Goal: Information Seeking & Learning: Learn about a topic

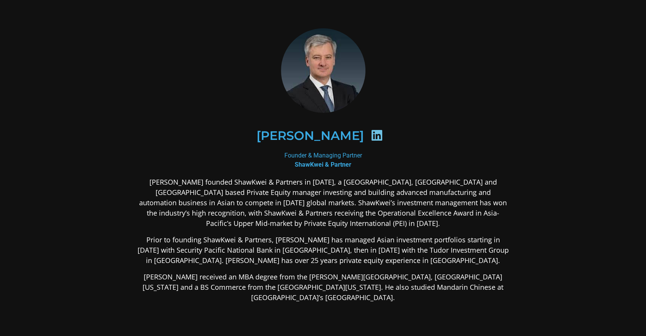
click at [257, 182] on p "[PERSON_NAME] founded ShawKwei & Partners in [DATE], a [GEOGRAPHIC_DATA], [GEOG…" at bounding box center [323, 203] width 372 height 52
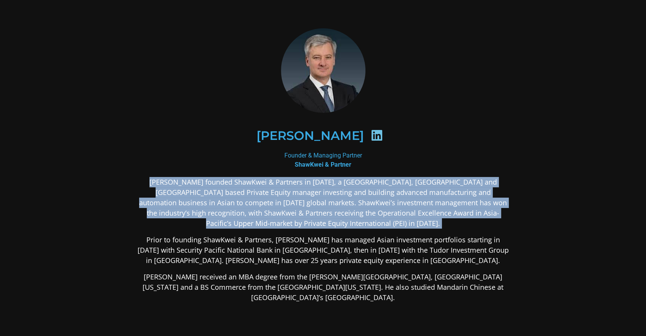
click at [257, 182] on p "[PERSON_NAME] founded ShawKwei & Partners in [DATE], a [GEOGRAPHIC_DATA], [GEOG…" at bounding box center [323, 203] width 372 height 52
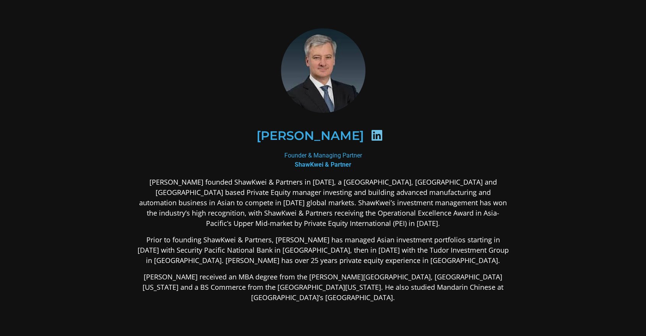
drag, startPoint x: 250, startPoint y: 187, endPoint x: 281, endPoint y: 211, distance: 39.5
click at [281, 211] on p "[PERSON_NAME] founded ShawKwei & Partners in [DATE], a [GEOGRAPHIC_DATA], [GEOG…" at bounding box center [323, 203] width 372 height 52
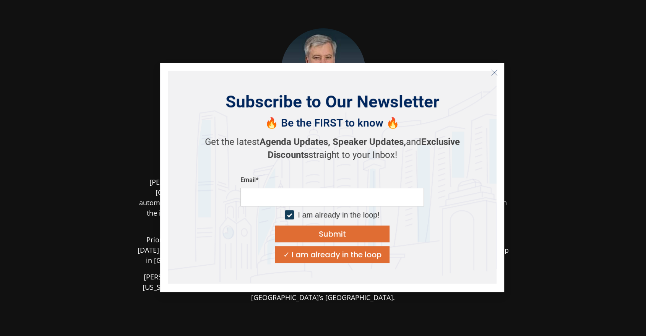
click at [240, 181] on div "Email*" at bounding box center [331, 180] width 183 height 8
click at [495, 73] on line "Close" at bounding box center [494, 72] width 5 height 5
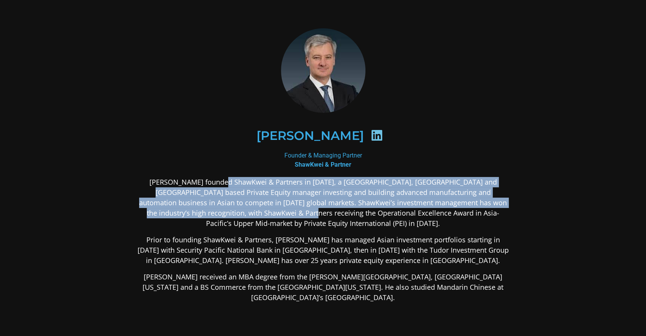
drag, startPoint x: 226, startPoint y: 183, endPoint x: 276, endPoint y: 214, distance: 59.6
click at [276, 214] on p "[PERSON_NAME] founded ShawKwei & Partners in [DATE], a [GEOGRAPHIC_DATA], [GEOG…" at bounding box center [323, 203] width 372 height 52
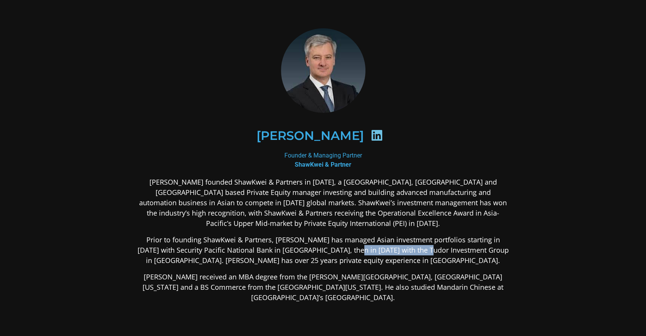
drag, startPoint x: 329, startPoint y: 250, endPoint x: 407, endPoint y: 252, distance: 78.0
click at [407, 252] on p "Prior to founding ShawKwei & Partners, [PERSON_NAME] has managed Asian investme…" at bounding box center [323, 250] width 372 height 31
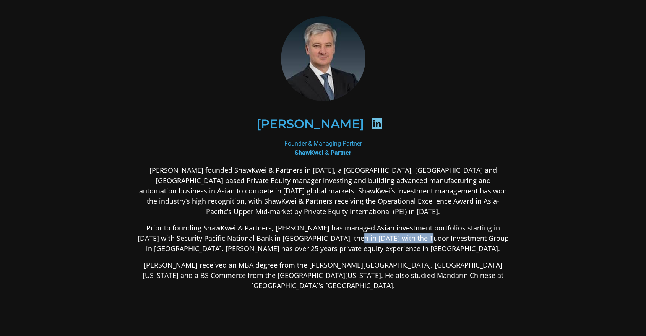
scroll to position [12, 0]
click at [387, 264] on p "[PERSON_NAME] received an MBA degree from the [PERSON_NAME][GEOGRAPHIC_DATA], […" at bounding box center [323, 275] width 372 height 31
click at [425, 256] on div "[PERSON_NAME] founded ShawKwei & Partners in [DATE], a [GEOGRAPHIC_DATA], [GEOG…" at bounding box center [323, 288] width 372 height 247
